Goal: Task Accomplishment & Management: Complete application form

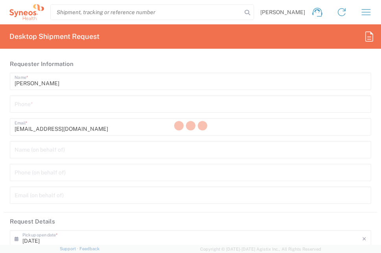
type input "[GEOGRAPHIC_DATA]"
type input "Syneos Health Germany GMBH"
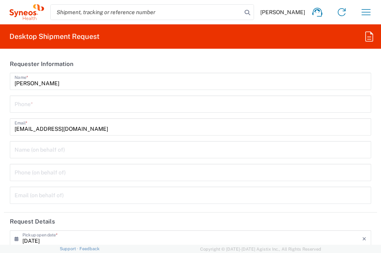
type input "3229"
click at [78, 103] on input "tel" at bounding box center [191, 104] width 352 height 14
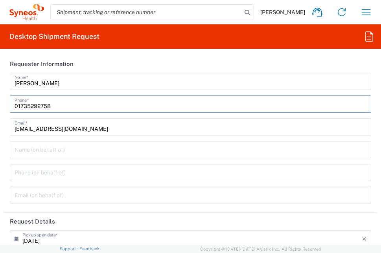
type input "01775539442"
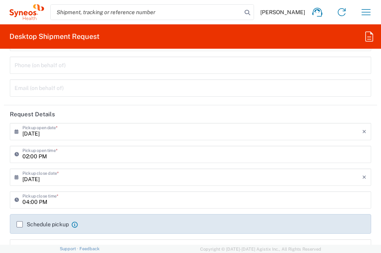
scroll to position [118, 0]
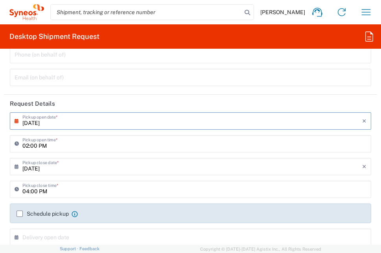
click at [68, 123] on input "[DATE]" at bounding box center [192, 121] width 340 height 14
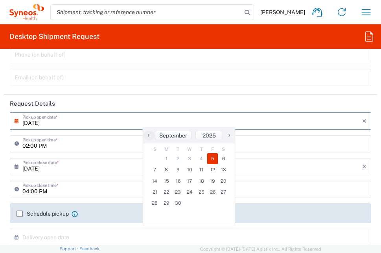
click at [36, 124] on input "[DATE]" at bounding box center [192, 121] width 340 height 14
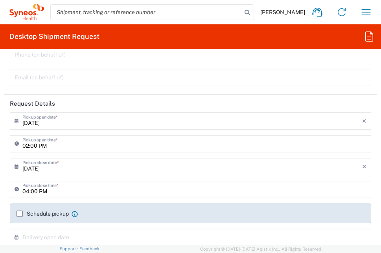
click at [45, 120] on input "[DATE]" at bounding box center [192, 121] width 340 height 14
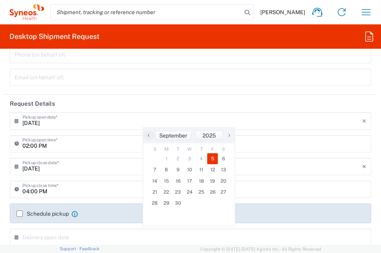
click at [59, 126] on input "[DATE]" at bounding box center [192, 121] width 340 height 14
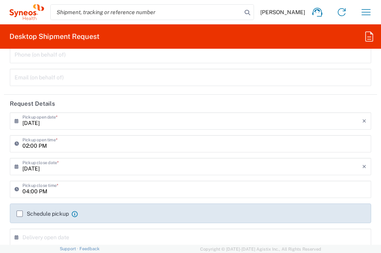
click at [63, 122] on input "[DATE]" at bounding box center [192, 121] width 340 height 14
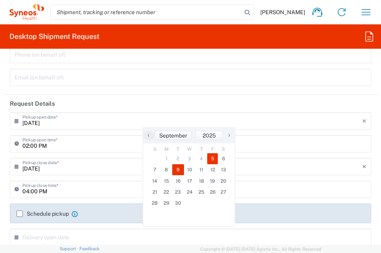
click at [176, 171] on span "9" at bounding box center [178, 170] width 12 height 11
type input "[DATE]"
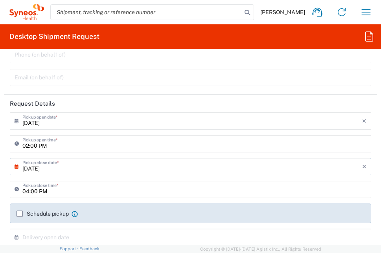
click at [69, 145] on input "02:00 PM" at bounding box center [194, 144] width 344 height 14
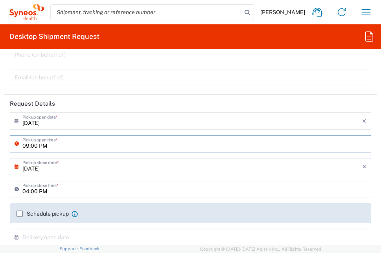
click at [41, 147] on input "09:00 PM" at bounding box center [194, 144] width 344 height 14
type input "09:00 AM"
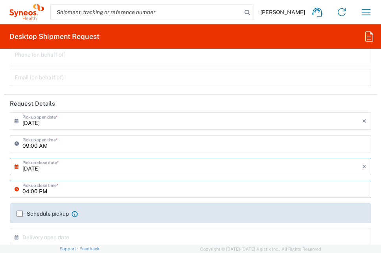
click at [36, 191] on input "04:00 PM" at bounding box center [194, 189] width 344 height 14
click at [26, 190] on input "04:00 PM" at bounding box center [194, 189] width 344 height 14
type input "02:00 PM"
drag, startPoint x: 22, startPoint y: 215, endPoint x: 43, endPoint y: 207, distance: 22.7
click at [22, 215] on label "Schedule pickup" at bounding box center [43, 214] width 52 height 6
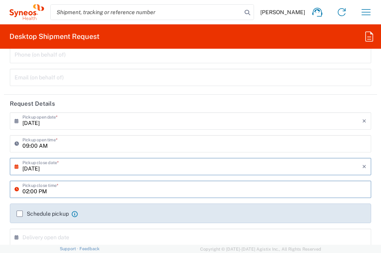
click at [20, 214] on input "Schedule pickup" at bounding box center [20, 214] width 0 height 0
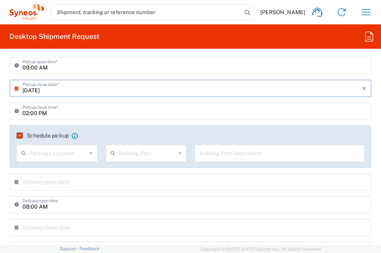
scroll to position [197, 0]
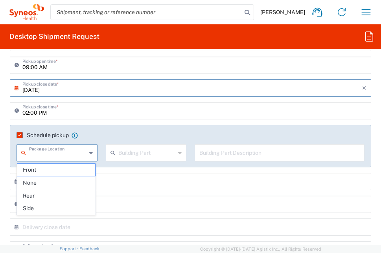
click at [72, 152] on input "text" at bounding box center [57, 153] width 57 height 14
click at [93, 135] on agx-checkbox-control "Schedule pickup When scheduling a pickup please be sure to meet the following c…" at bounding box center [191, 135] width 348 height 7
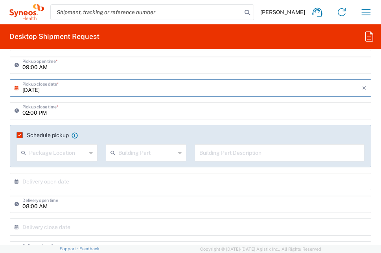
click at [104, 137] on agx-checkbox-control "Schedule pickup When scheduling a pickup please be sure to meet the following c…" at bounding box center [191, 135] width 348 height 7
click at [89, 155] on icon at bounding box center [91, 153] width 4 height 13
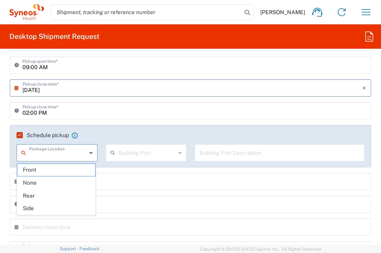
click at [52, 153] on input "text" at bounding box center [57, 153] width 57 height 14
drag, startPoint x: 42, startPoint y: 168, endPoint x: 151, endPoint y: 156, distance: 109.7
click at [43, 168] on span "Front" at bounding box center [56, 170] width 78 height 12
type input "Front"
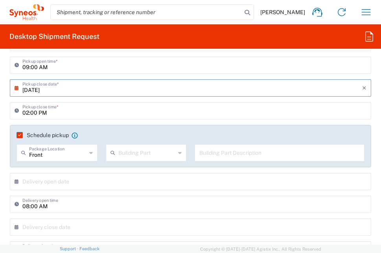
click at [153, 153] on input "text" at bounding box center [146, 153] width 57 height 14
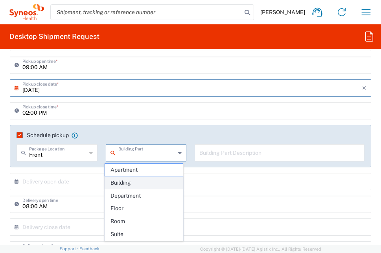
click at [133, 183] on span "Building" at bounding box center [144, 183] width 78 height 12
type input "Building"
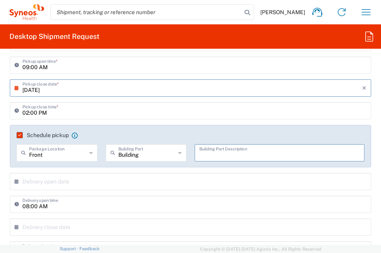
click at [210, 153] on input "text" at bounding box center [280, 153] width 161 height 14
click at [199, 133] on agx-checkbox-control "Schedule pickup When scheduling a pickup please be sure to meet the following c…" at bounding box center [191, 135] width 348 height 7
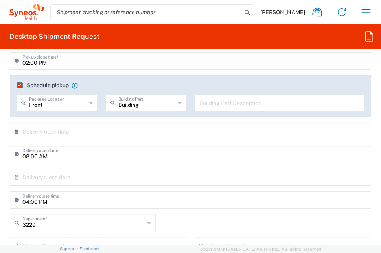
scroll to position [276, 0]
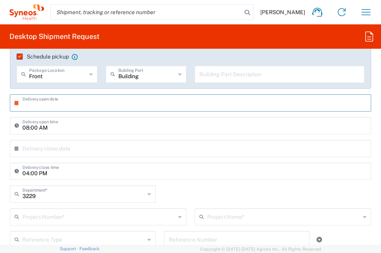
click at [57, 102] on input "text" at bounding box center [192, 103] width 340 height 14
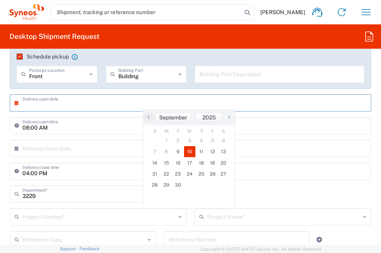
click at [189, 151] on span "10" at bounding box center [190, 151] width 12 height 11
type input "[DATE]"
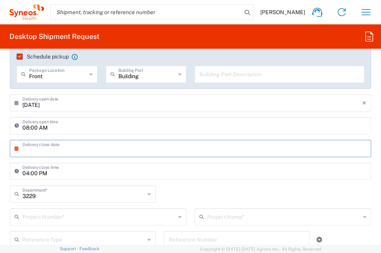
click at [50, 147] on input "text" at bounding box center [192, 148] width 340 height 14
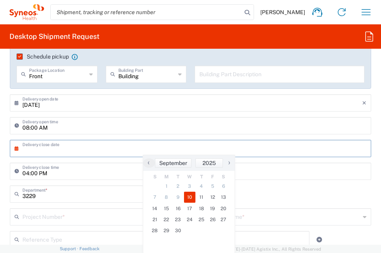
click at [187, 197] on span "10" at bounding box center [190, 197] width 12 height 11
type input "[DATE]"
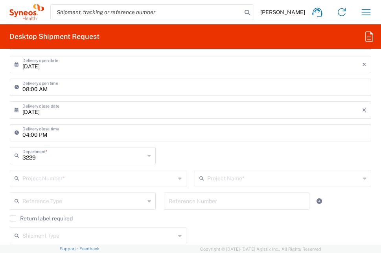
scroll to position [315, 0]
click at [73, 159] on input "text" at bounding box center [83, 155] width 122 height 14
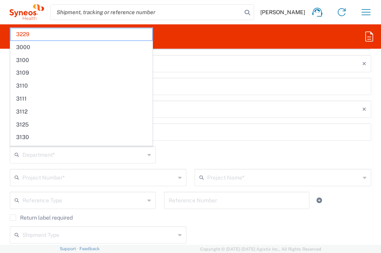
click at [193, 154] on div "Department * 3229 3000 3100 3109 3110 3111 3112 3125 3130 3135 3136 3150 3155 3…" at bounding box center [191, 157] width 370 height 23
type input "3229"
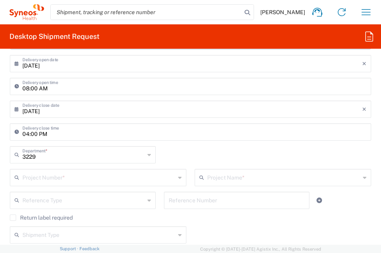
click at [100, 179] on input "text" at bounding box center [98, 177] width 153 height 14
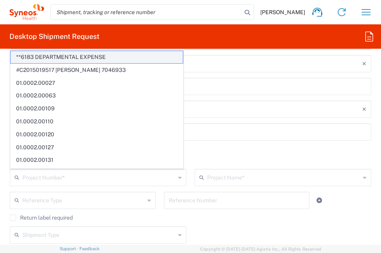
click at [94, 57] on span "**6183 DEPARTMENTAL EXPENSE" at bounding box center [97, 57] width 172 height 12
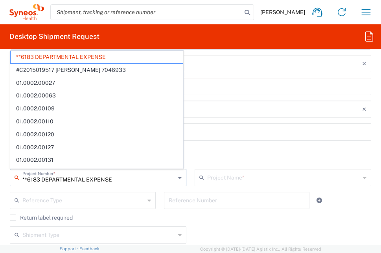
drag, startPoint x: 125, startPoint y: 179, endPoint x: 19, endPoint y: 180, distance: 105.5
click at [19, 180] on div "**6183 DEPARTMENTAL EXPENSE Project Number *" at bounding box center [98, 177] width 177 height 17
paste input "7026251A"
type input "7026251A"
type input "6183"
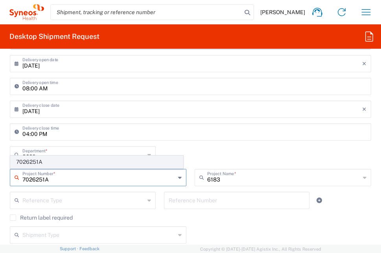
type input "7026251A"
click at [102, 165] on span "7026251A" at bounding box center [97, 162] width 172 height 12
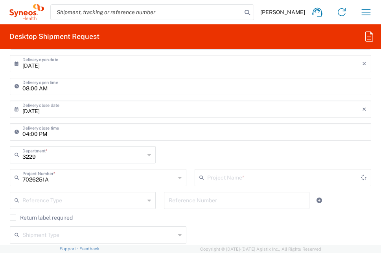
type input "PharmaMar 7026251A"
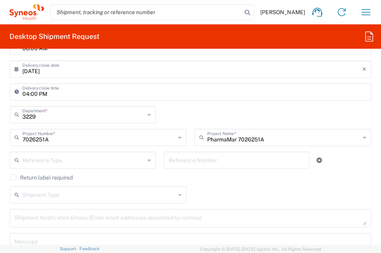
scroll to position [394, 0]
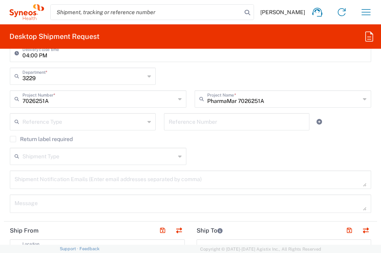
click at [91, 124] on input "text" at bounding box center [83, 122] width 122 height 14
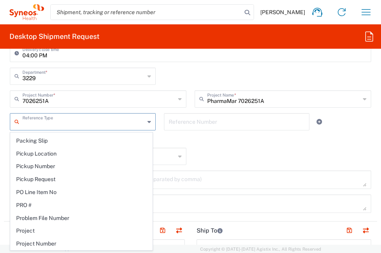
scroll to position [433, 0]
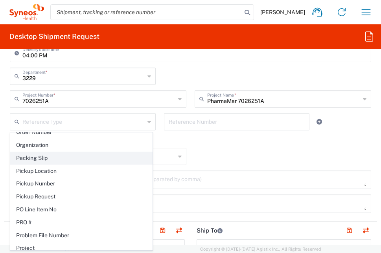
click at [63, 157] on span "Packing Slip" at bounding box center [82, 158] width 142 height 12
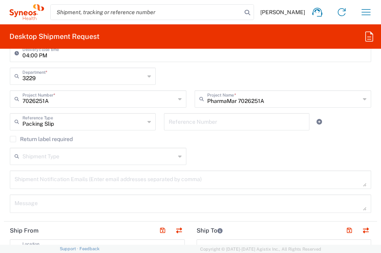
type input "Packing Slip"
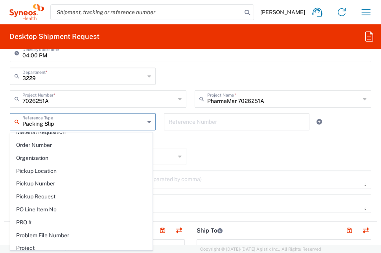
scroll to position [0, 0]
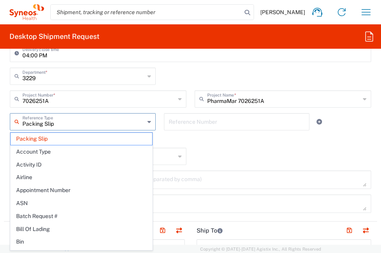
drag, startPoint x: 91, startPoint y: 126, endPoint x: 15, endPoint y: 121, distance: 75.8
click at [15, 120] on div "Packing Slip Reference Type" at bounding box center [83, 121] width 146 height 17
click at [273, 145] on div "Return label required" at bounding box center [191, 142] width 362 height 12
type input "Packing Slip"
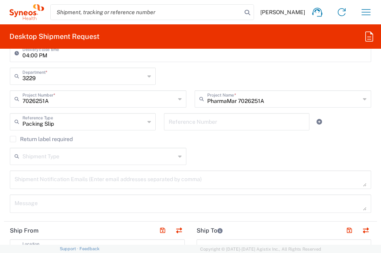
click at [239, 148] on div "Shipment Type Batch Regular" at bounding box center [191, 159] width 370 height 23
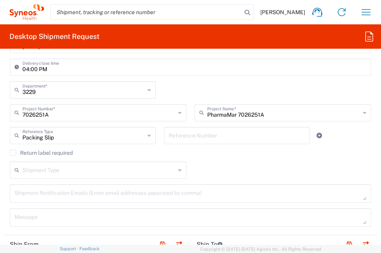
scroll to position [394, 0]
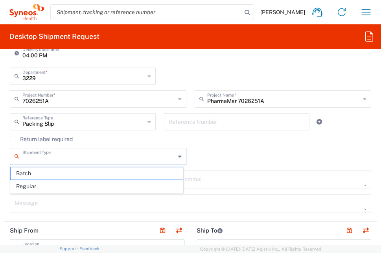
click at [112, 160] on input "text" at bounding box center [98, 156] width 153 height 14
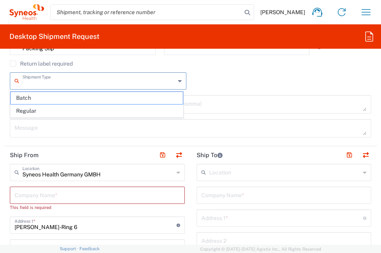
scroll to position [472, 0]
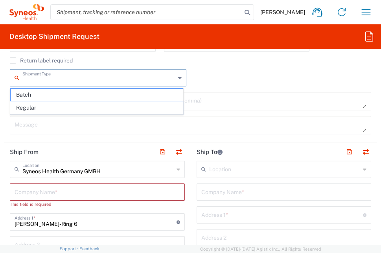
click at [206, 85] on div "Shipment Type Batch Regular" at bounding box center [191, 80] width 370 height 23
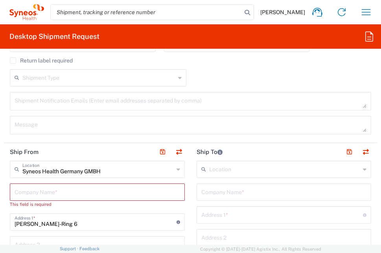
drag, startPoint x: 226, startPoint y: 79, endPoint x: 130, endPoint y: 105, distance: 99.4
click at [226, 80] on div "Shipment Type Batch Regular" at bounding box center [191, 80] width 370 height 23
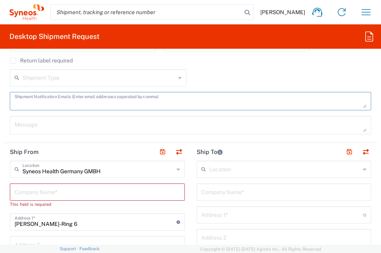
click at [137, 104] on textarea at bounding box center [191, 101] width 352 height 14
type textarea "[EMAIL_ADDRESS][DOMAIN_NAME]"
click at [72, 153] on header "Ship From" at bounding box center [97, 152] width 187 height 18
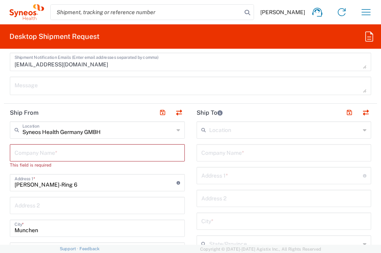
click at [94, 152] on input "text" at bounding box center [98, 153] width 166 height 14
type input "Syneos Health [GEOGRAPHIC_DATA]"
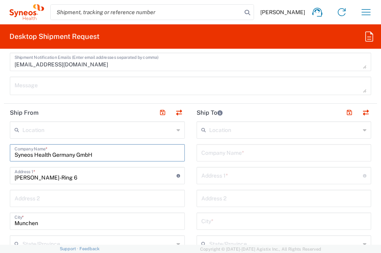
type input "Syneos Health Germany GmbH"
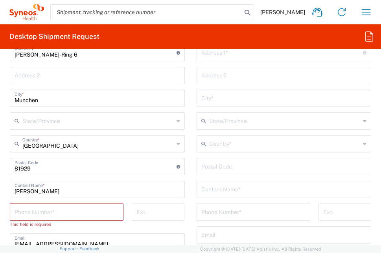
scroll to position [709, 0]
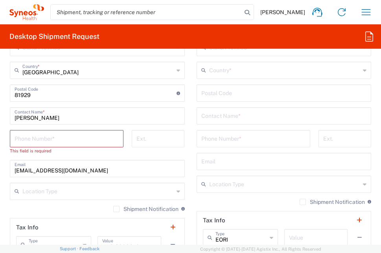
click at [83, 143] on input "tel" at bounding box center [67, 138] width 104 height 14
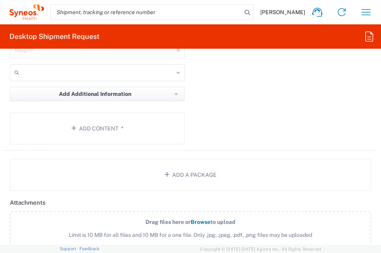
scroll to position [945, 0]
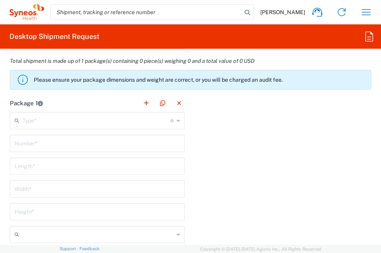
type input "+49173"
drag, startPoint x: 233, startPoint y: 149, endPoint x: 145, endPoint y: 149, distance: 87.8
click at [233, 149] on div "Package 1 Type * Material used to package goods Envelope Large Box Medium Box P…" at bounding box center [191, 226] width 374 height 264
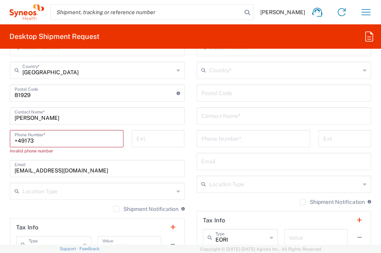
scroll to position [748, 0]
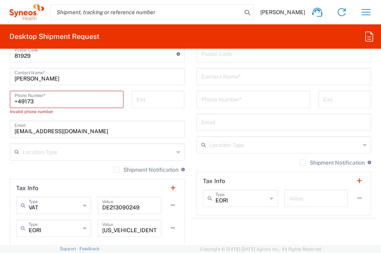
click at [44, 102] on input "+49173" at bounding box center [67, 99] width 104 height 14
drag, startPoint x: 17, startPoint y: 101, endPoint x: 8, endPoint y: 102, distance: 9.1
click at [8, 102] on div "+49173 Phone Number * Invalid phone number" at bounding box center [67, 106] width 122 height 30
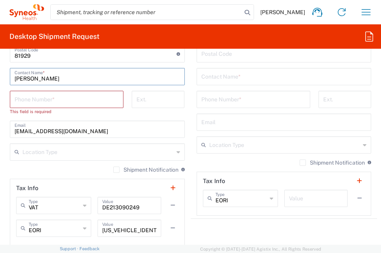
click at [94, 79] on input "[PERSON_NAME]" at bounding box center [98, 76] width 166 height 14
click at [60, 99] on input "tel" at bounding box center [67, 99] width 104 height 14
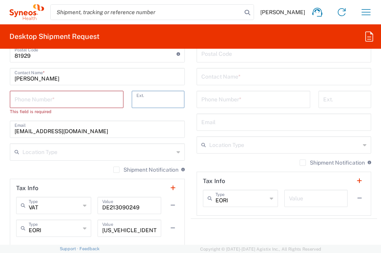
click at [164, 102] on input "tel" at bounding box center [158, 99] width 43 height 14
click at [192, 106] on div "Phone Number *" at bounding box center [253, 102] width 122 height 23
click at [75, 98] on input "tel" at bounding box center [67, 99] width 104 height 14
click at [73, 87] on div "Location [PERSON_NAME] LLC-[GEOGRAPHIC_DATA] [GEOGRAPHIC_DATA] [GEOGRAPHIC_DATA…" at bounding box center [97, 65] width 175 height 361
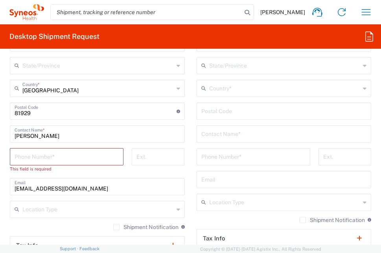
scroll to position [687, 0]
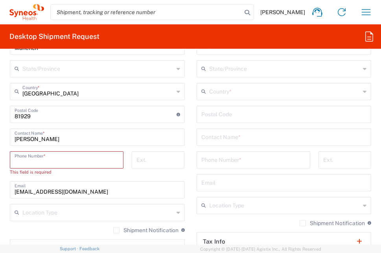
drag, startPoint x: 51, startPoint y: 161, endPoint x: 57, endPoint y: 162, distance: 6.3
click at [51, 161] on input "tel" at bounding box center [67, 160] width 104 height 14
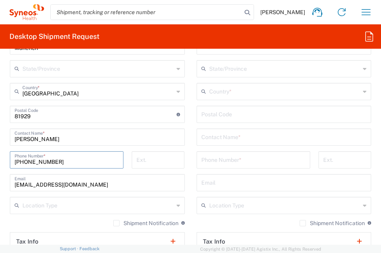
type input "[PHONE_NUMBER]"
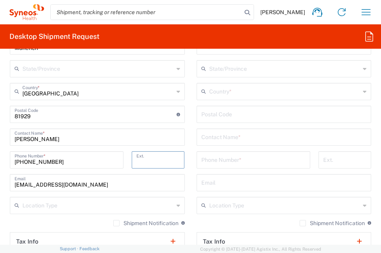
click at [143, 159] on input "tel" at bounding box center [158, 160] width 43 height 14
drag, startPoint x: 186, startPoint y: 156, endPoint x: 168, endPoint y: 157, distance: 17.3
click at [187, 158] on main "Location [PERSON_NAME] LLC-[GEOGRAPHIC_DATA] [GEOGRAPHIC_DATA] [GEOGRAPHIC_DATA…" at bounding box center [97, 122] width 187 height 353
click at [151, 164] on input "tel" at bounding box center [158, 160] width 43 height 14
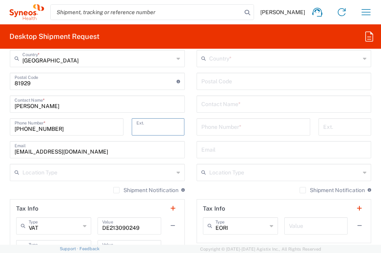
scroll to position [727, 0]
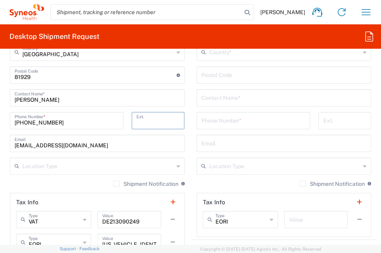
click at [72, 165] on input "text" at bounding box center [98, 166] width 152 height 14
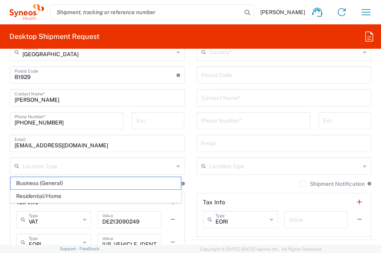
click at [191, 144] on main "Location [PERSON_NAME] LLC-[GEOGRAPHIC_DATA] [GEOGRAPHIC_DATA] [GEOGRAPHIC_DATA…" at bounding box center [284, 72] width 187 height 331
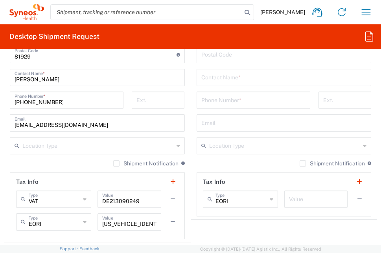
scroll to position [766, 0]
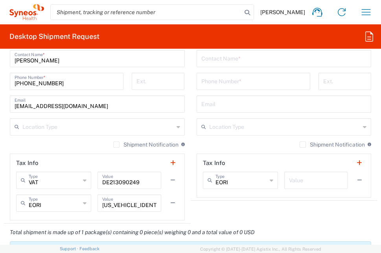
drag, startPoint x: 192, startPoint y: 145, endPoint x: 33, endPoint y: 179, distance: 161.9
click at [191, 145] on main "Location [PERSON_NAME] LLC-[GEOGRAPHIC_DATA] [GEOGRAPHIC_DATA] [GEOGRAPHIC_DATA…" at bounding box center [284, 32] width 187 height 331
click at [191, 137] on main "Location [PERSON_NAME] LLC-[GEOGRAPHIC_DATA] [GEOGRAPHIC_DATA] [GEOGRAPHIC_DATA…" at bounding box center [284, 32] width 187 height 331
click at [191, 136] on main "Location [PERSON_NAME] LLC-[GEOGRAPHIC_DATA] [GEOGRAPHIC_DATA] [GEOGRAPHIC_DATA…" at bounding box center [284, 32] width 187 height 331
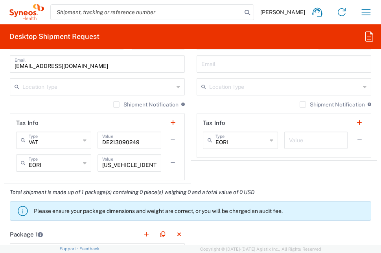
scroll to position [805, 0]
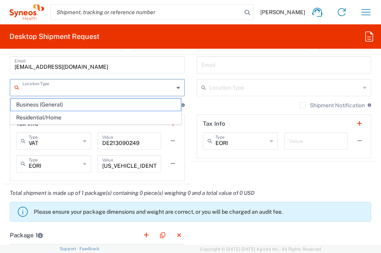
click at [91, 91] on input "text" at bounding box center [98, 87] width 152 height 14
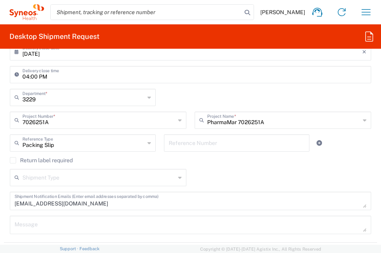
scroll to position [333, 0]
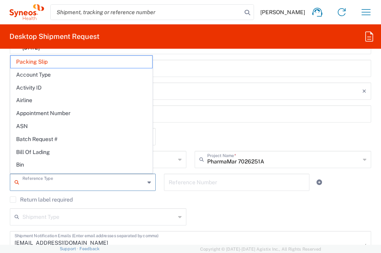
drag, startPoint x: 62, startPoint y: 185, endPoint x: 18, endPoint y: 184, distance: 43.3
click at [18, 184] on div "Reference Type" at bounding box center [83, 182] width 146 height 17
click at [195, 131] on div "3229 Department * 3229 3000 3100 3109 3110 3111 3112 3125 3130 3135 3136 3150 3…" at bounding box center [191, 139] width 370 height 23
type input "Packing Slip"
drag, startPoint x: 52, startPoint y: 183, endPoint x: 174, endPoint y: 141, distance: 129.0
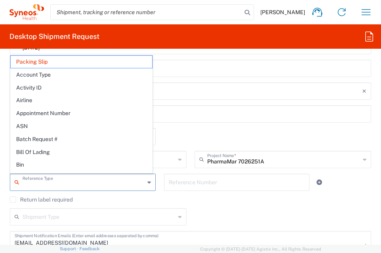
click at [16, 183] on div "Reference Type" at bounding box center [83, 182] width 146 height 17
click at [174, 141] on div "3229 Department * 3229 3000 3100 3109 3110 3111 3112 3125 3130 3135 3136 3150 3…" at bounding box center [191, 139] width 370 height 23
type input "Packing Slip"
drag, startPoint x: 59, startPoint y: 187, endPoint x: 178, endPoint y: 131, distance: 130.8
click at [17, 188] on div "Reference Type" at bounding box center [83, 182] width 146 height 17
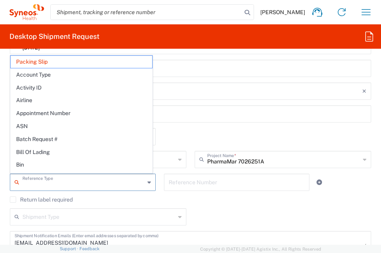
click at [178, 130] on div "3229 Department * 3229 3000 3100 3109 3110 3111 3112 3125 3130 3135 3136 3150 3…" at bounding box center [191, 139] width 370 height 23
type input "Packing Slip"
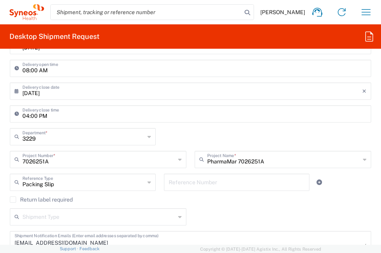
click at [187, 132] on div "3229 Department * 3229 3000 3100 3109 3110 3111 3112 3125 3130 3135 3136 3150 3…" at bounding box center [191, 139] width 370 height 23
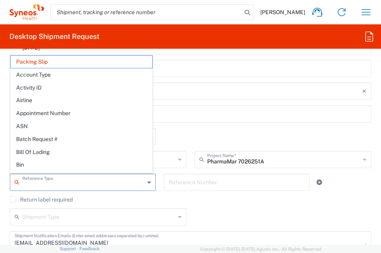
drag, startPoint x: 51, startPoint y: 186, endPoint x: 6, endPoint y: 185, distance: 44.9
click at [6, 185] on div "Reference Type Packing Slip Account Type Activity ID Airline Appointment Number…" at bounding box center [83, 185] width 154 height 23
type input "Packing Slip"
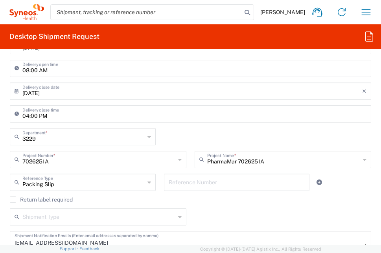
click at [187, 137] on div "3229 Department * 3229 3000 3100 3109 3110 3111 3112 3125 3130 3135 3136 3150 3…" at bounding box center [191, 139] width 370 height 23
click at [148, 183] on icon at bounding box center [150, 182] width 4 height 13
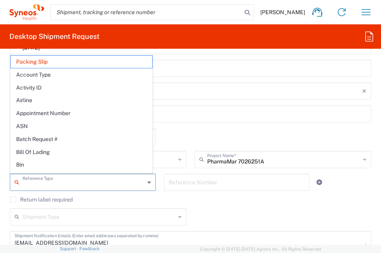
click at [181, 130] on div "3229 Department * 3229 3000 3100 3109 3110 3111 3112 3125 3130 3135 3136 3150 3…" at bounding box center [191, 139] width 370 height 23
type input "Packing Slip"
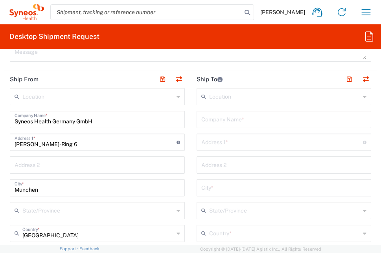
scroll to position [530, 0]
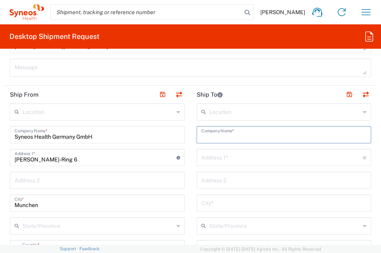
click at [231, 134] on input "text" at bounding box center [285, 135] width 166 height 14
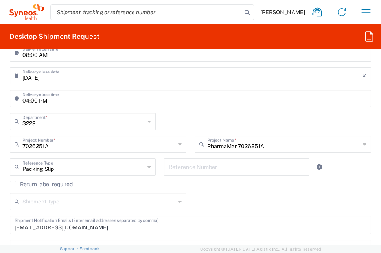
scroll to position [394, 0]
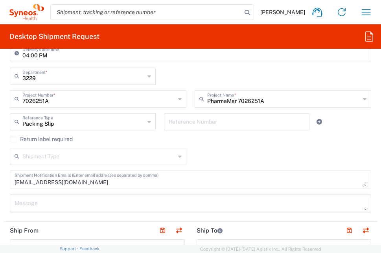
click at [254, 141] on agx-checkbox-control "Return label required" at bounding box center [191, 139] width 362 height 6
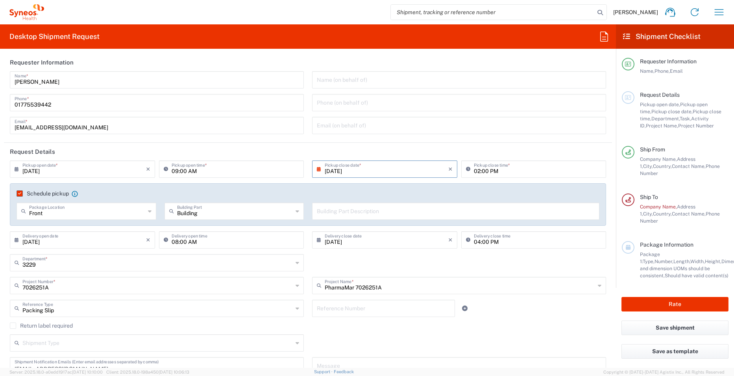
scroll to position [0, 0]
click at [381, 140] on div "Name (on behalf of) Phone (on behalf of) Email (on behalf of)" at bounding box center [459, 107] width 302 height 68
drag, startPoint x: 61, startPoint y: 107, endPoint x: 218, endPoint y: 135, distance: 159.9
click at [61, 107] on input "01775539442" at bounding box center [157, 104] width 285 height 14
click at [202, 126] on input "[EMAIL_ADDRESS][DOMAIN_NAME]" at bounding box center [157, 127] width 285 height 14
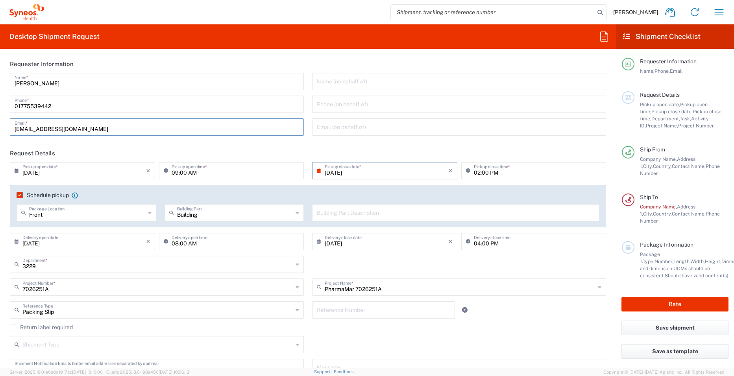
scroll to position [118, 0]
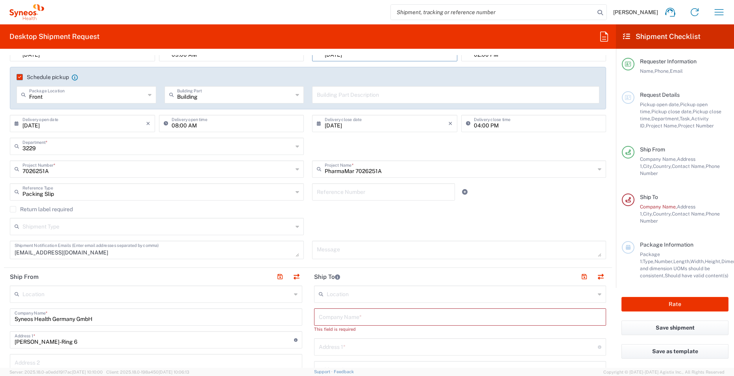
drag, startPoint x: 318, startPoint y: 146, endPoint x: 42, endPoint y: 78, distance: 284.2
click at [318, 146] on div "3229 Department * 3229 3000 3100 3109 3110 3111 3112 3125 3130 3135 3136 3150 3…" at bounding box center [308, 149] width 605 height 23
click at [50, 99] on input "Front" at bounding box center [87, 94] width 116 height 14
type input "Front"
click at [120, 81] on div "Schedule pickup When scheduling a pickup please be sure to meet the following c…" at bounding box center [308, 80] width 591 height 13
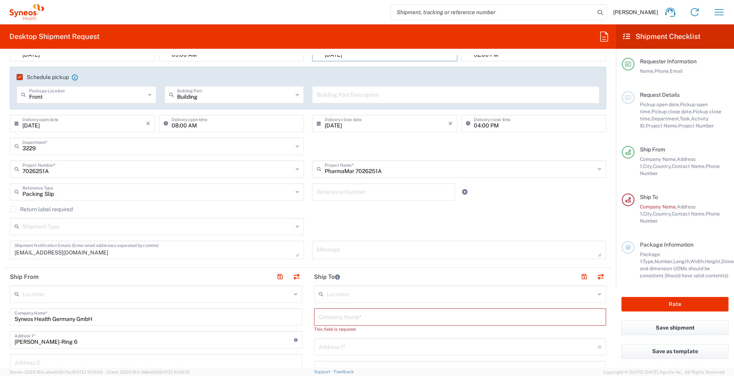
click at [135, 72] on div "Schedule pickup When scheduling a pickup please be sure to meet the following c…" at bounding box center [308, 88] width 596 height 43
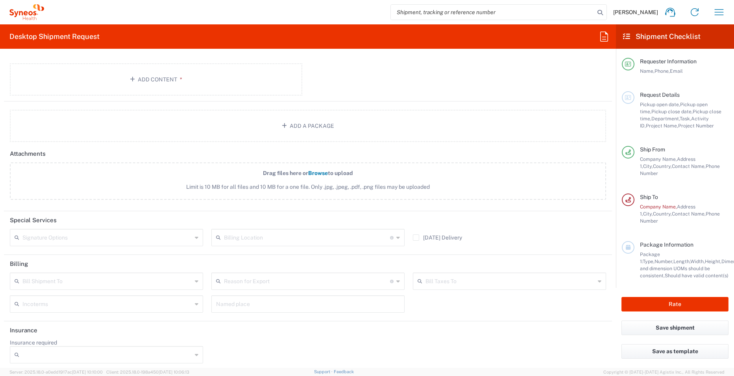
scroll to position [878, 0]
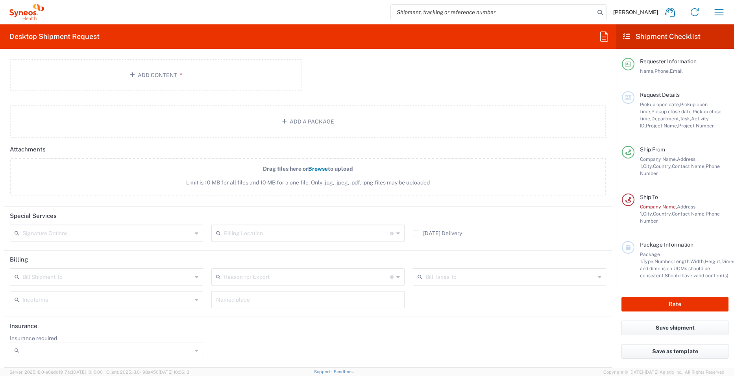
click at [101, 253] on input "text" at bounding box center [107, 277] width 170 height 14
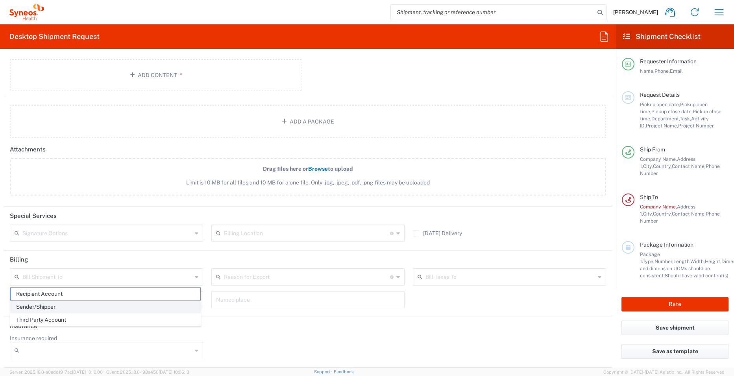
click at [77, 253] on span "Sender/Shipper" at bounding box center [106, 307] width 190 height 12
type input "Sender/Shipper"
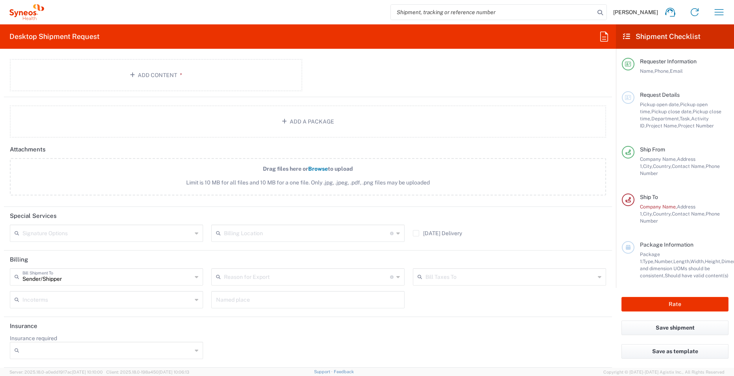
click at [239, 253] on div "Insurance required No Yes" at bounding box center [308, 350] width 605 height 30
click at [381, 253] on div "Insurance required No Yes" at bounding box center [308, 350] width 605 height 30
click at [381, 201] on div "Drag files here or Browse to upload Limit is 10 MB for all files and 10 MB for …" at bounding box center [308, 181] width 605 height 46
click at [381, 232] on div "[DATE] Delivery" at bounding box center [510, 236] width 202 height 23
